Goal: Task Accomplishment & Management: Manage account settings

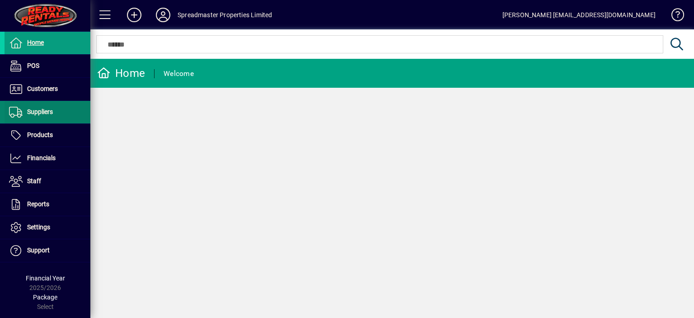
click at [47, 109] on span "Suppliers" at bounding box center [40, 111] width 26 height 7
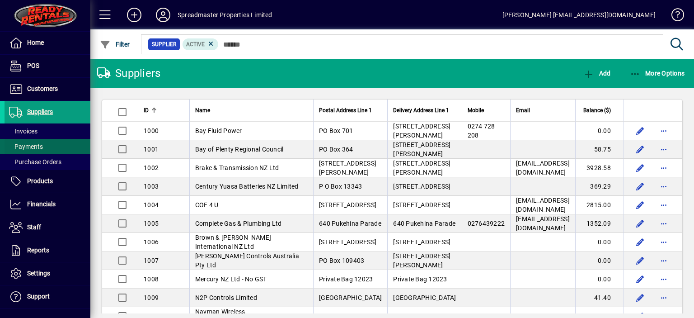
click at [38, 144] on span "Payments" at bounding box center [26, 146] width 34 height 7
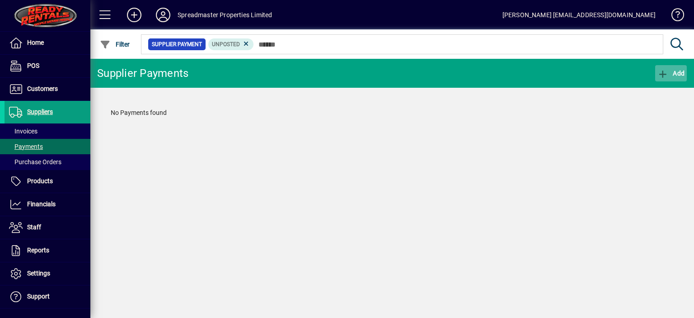
click at [676, 71] on span "Add" at bounding box center [671, 73] width 27 height 7
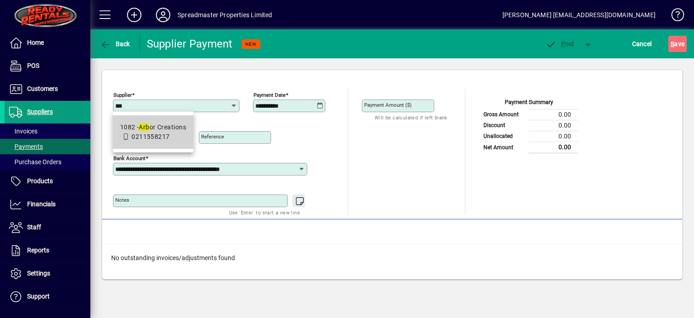
click at [149, 126] on em "Arb" at bounding box center [144, 126] width 10 height 7
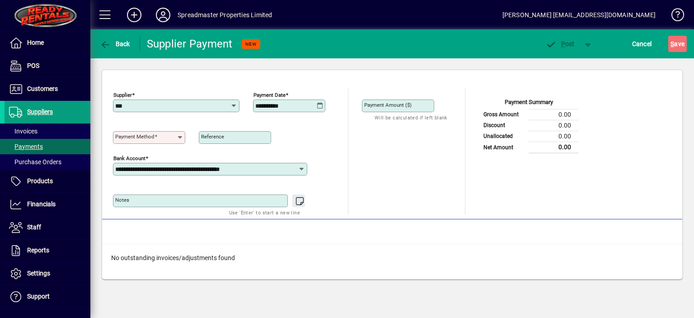
type input "**********"
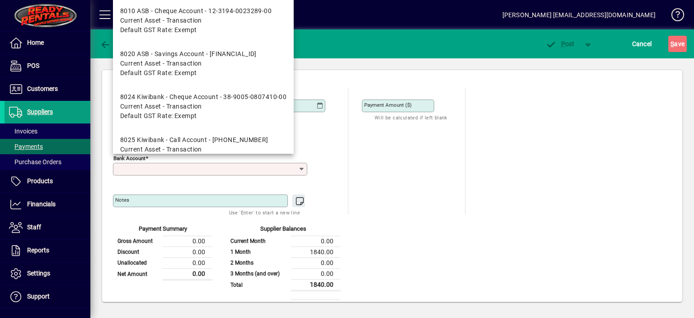
click at [160, 169] on input "Bank Account" at bounding box center [206, 168] width 183 height 7
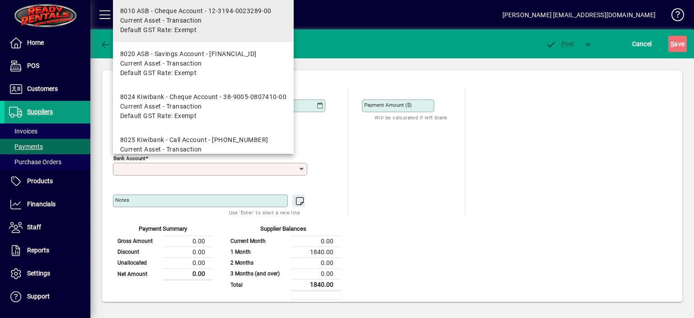
click at [171, 22] on span "Current Asset - Transaction" at bounding box center [161, 20] width 82 height 9
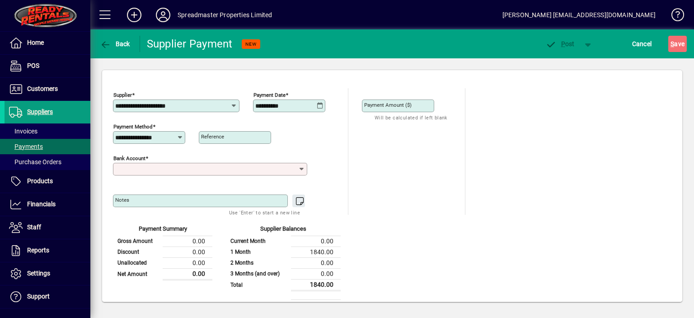
type input "**********"
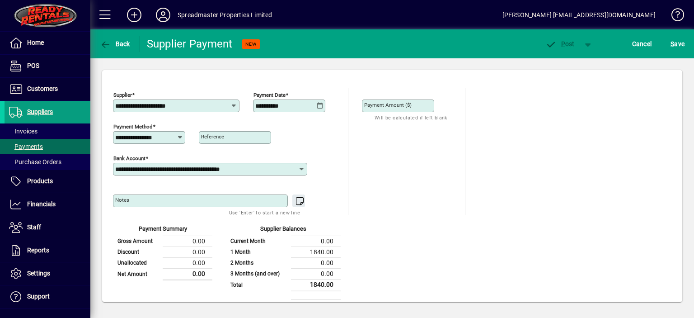
click at [416, 106] on input "Payment Amount ($)" at bounding box center [399, 105] width 70 height 7
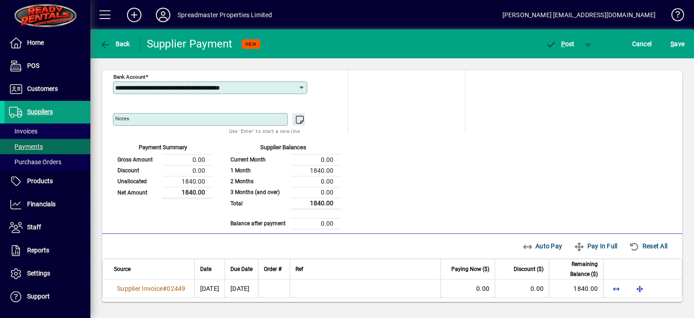
scroll to position [83, 0]
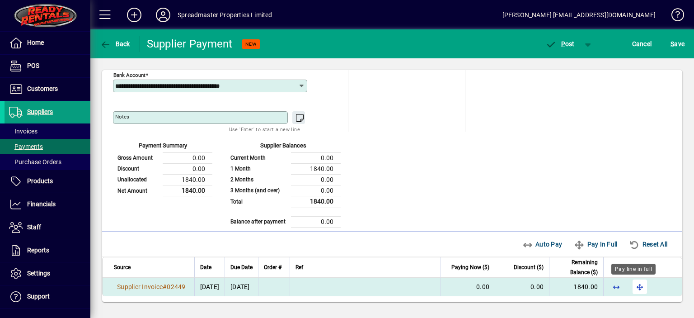
type input "*******"
click at [635, 285] on span "button" at bounding box center [640, 287] width 22 height 22
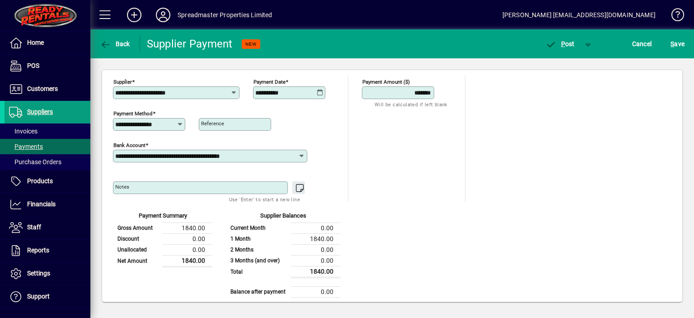
scroll to position [0, 0]
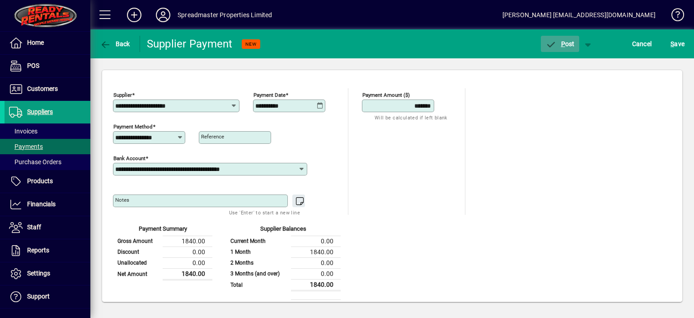
click at [569, 43] on span "P ost" at bounding box center [559, 43] width 29 height 7
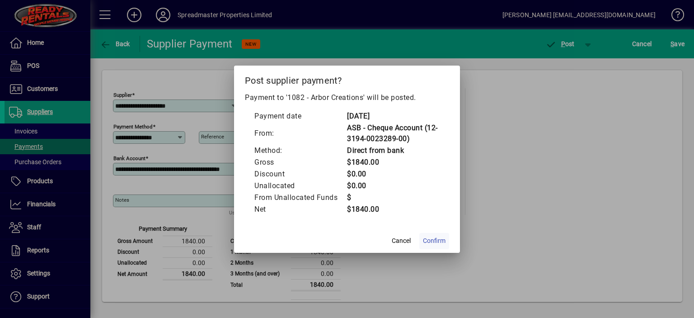
click at [442, 241] on span "Confirm" at bounding box center [434, 240] width 23 height 9
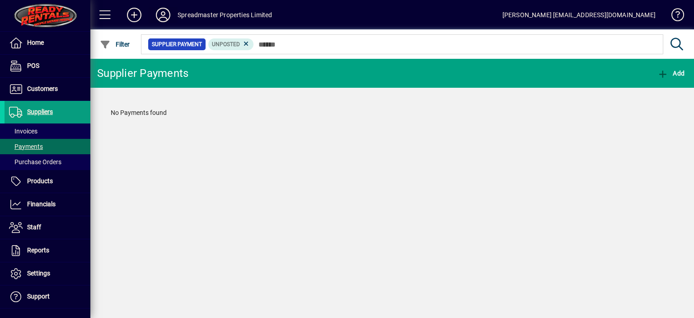
click at [160, 20] on icon at bounding box center [163, 15] width 18 height 14
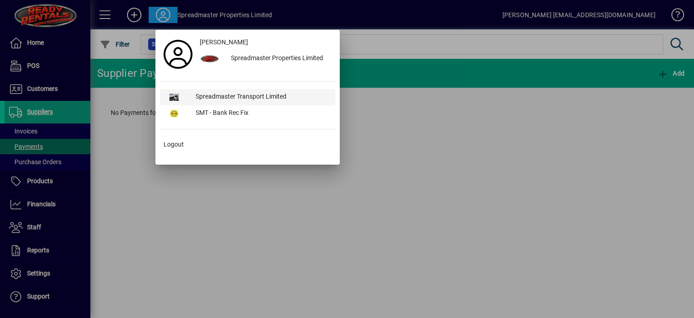
click at [228, 95] on div "Spreadmaster Transport Limited" at bounding box center [261, 97] width 147 height 16
